Goal: Check status: Check status

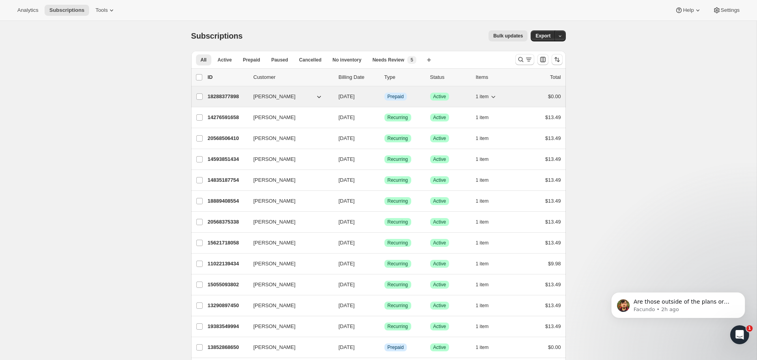
click at [234, 94] on p "18288377898" at bounding box center [227, 97] width 39 height 8
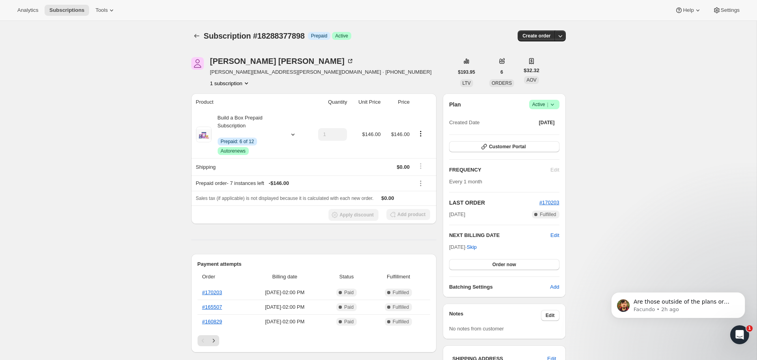
click at [553, 105] on icon at bounding box center [552, 105] width 8 height 8
click at [738, 333] on icon "Open Intercom Messenger" at bounding box center [739, 334] width 13 height 13
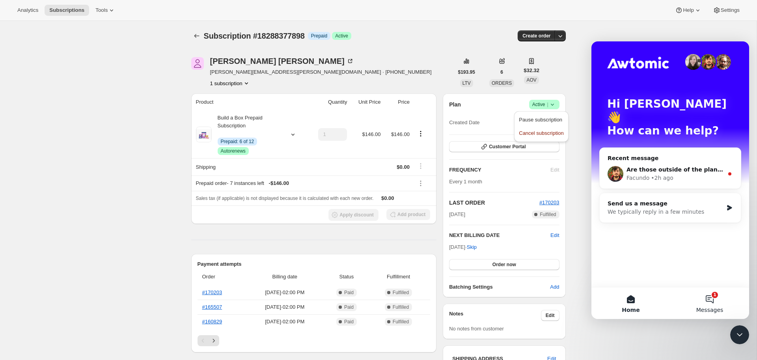
click at [719, 298] on button "1 Messages" at bounding box center [709, 303] width 79 height 32
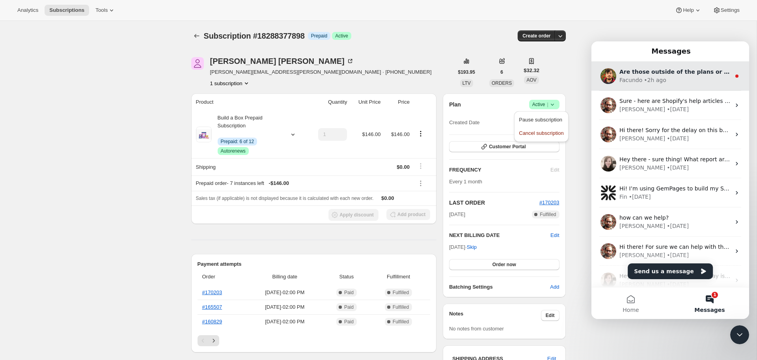
click at [650, 76] on div "• 2h ago" at bounding box center [655, 80] width 22 height 8
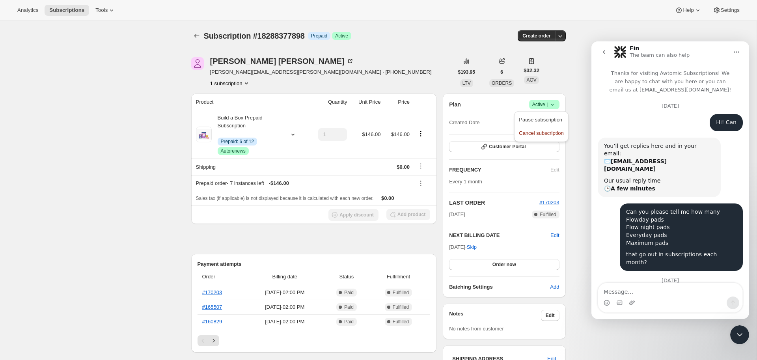
scroll to position [41, 0]
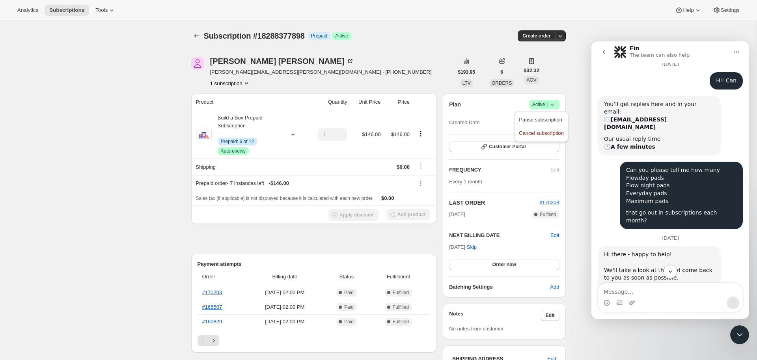
click at [565, 9] on div "Analytics Subscriptions Tools Help Settings" at bounding box center [378, 10] width 757 height 21
click at [420, 17] on div "Analytics Subscriptions Tools Help Settings" at bounding box center [378, 10] width 757 height 21
